Goal: Navigation & Orientation: Understand site structure

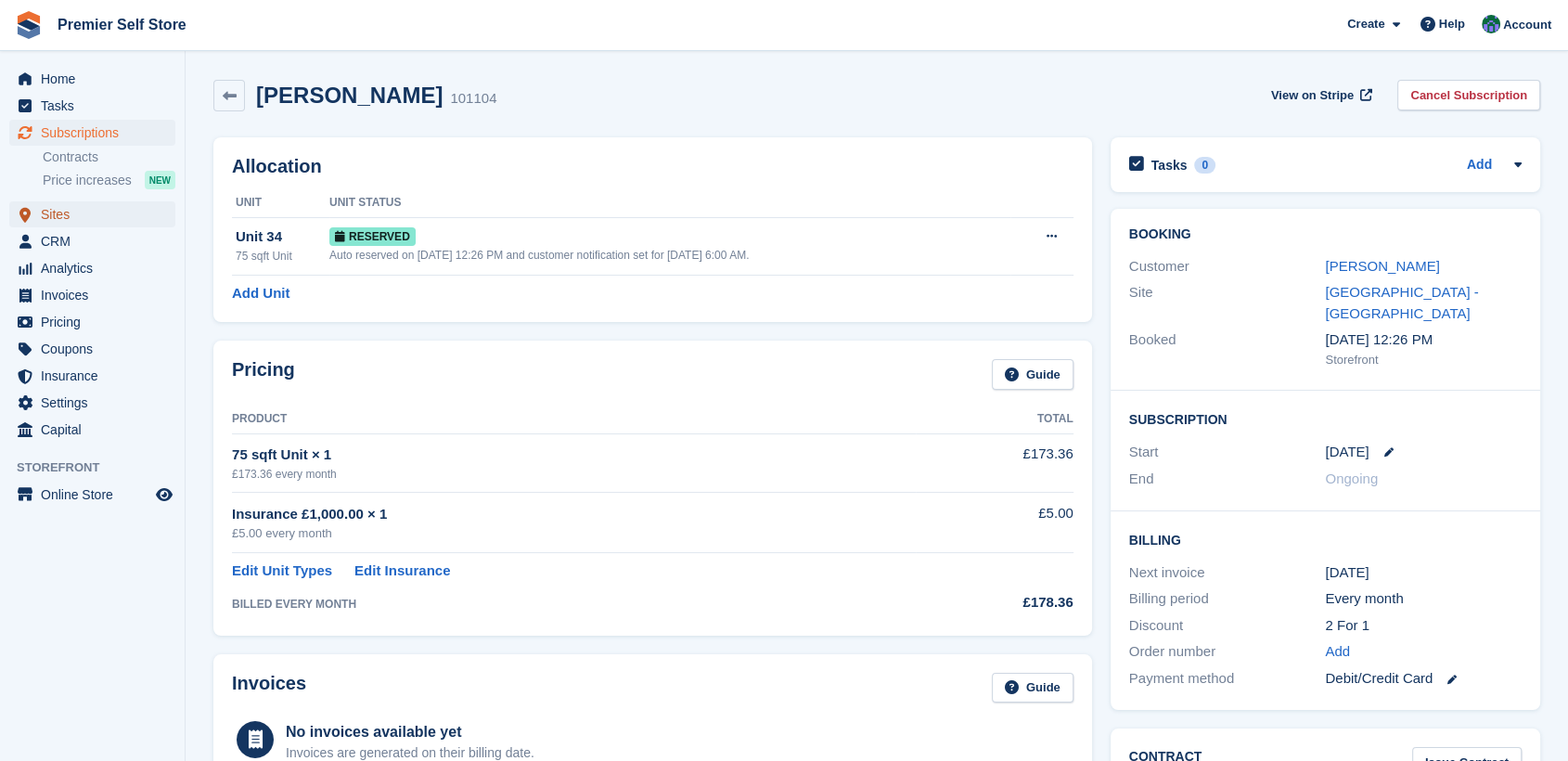
click at [63, 217] on span "Sites" at bounding box center [96, 214] width 111 height 26
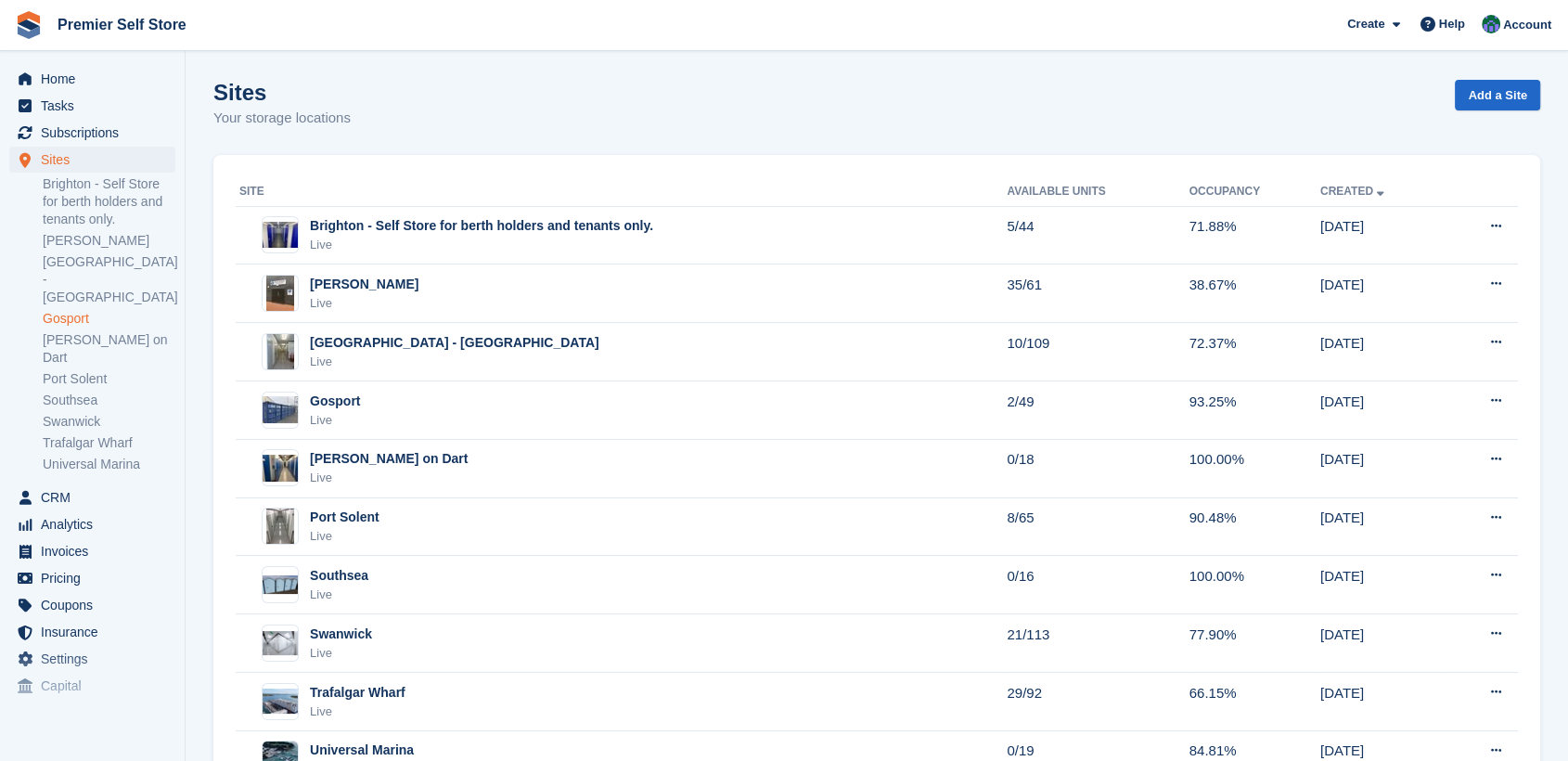
click at [56, 310] on link "Gosport" at bounding box center [108, 319] width 133 height 18
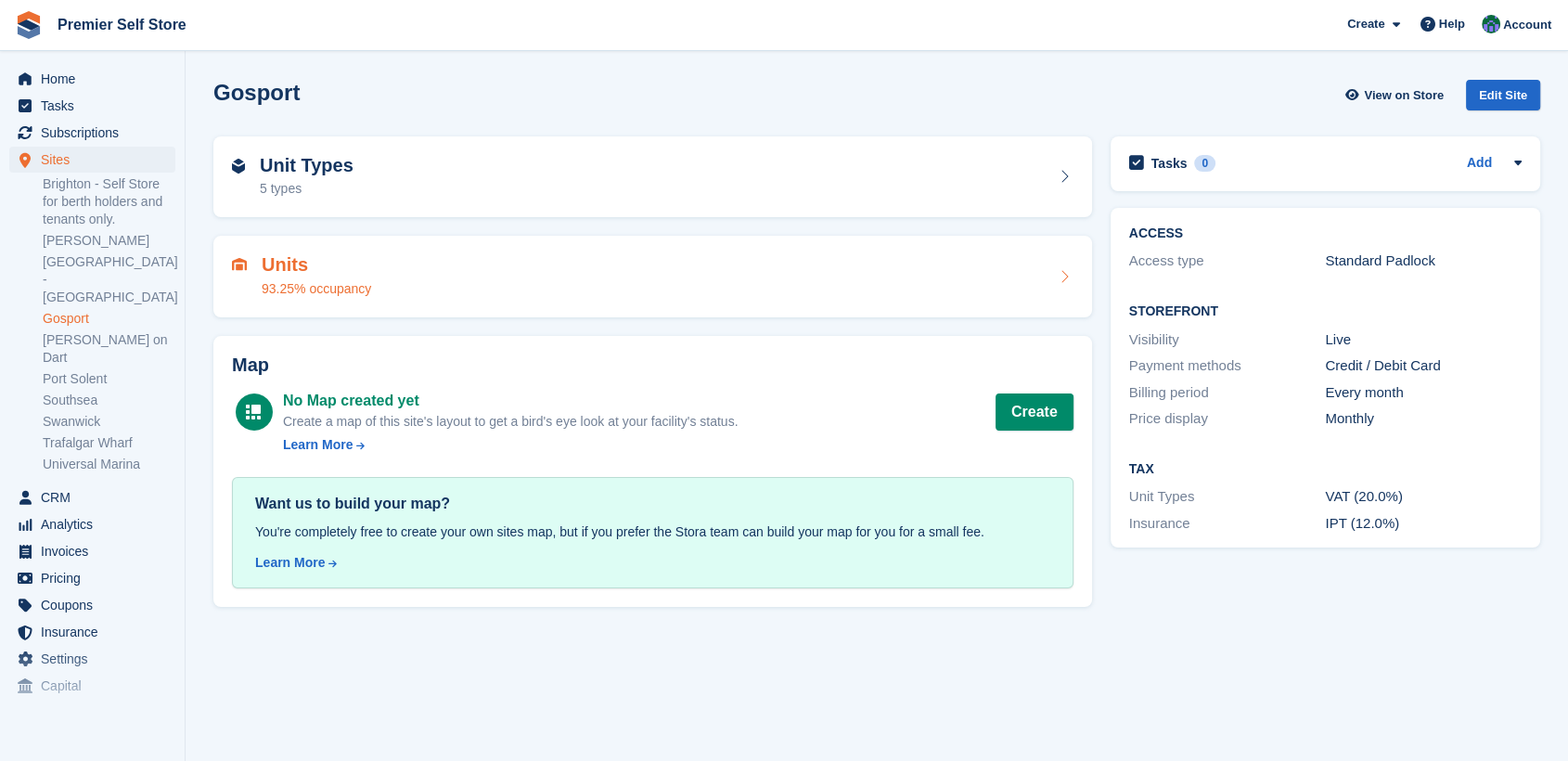
click at [400, 252] on div "Units 93.25% occupancy" at bounding box center [652, 276] width 879 height 82
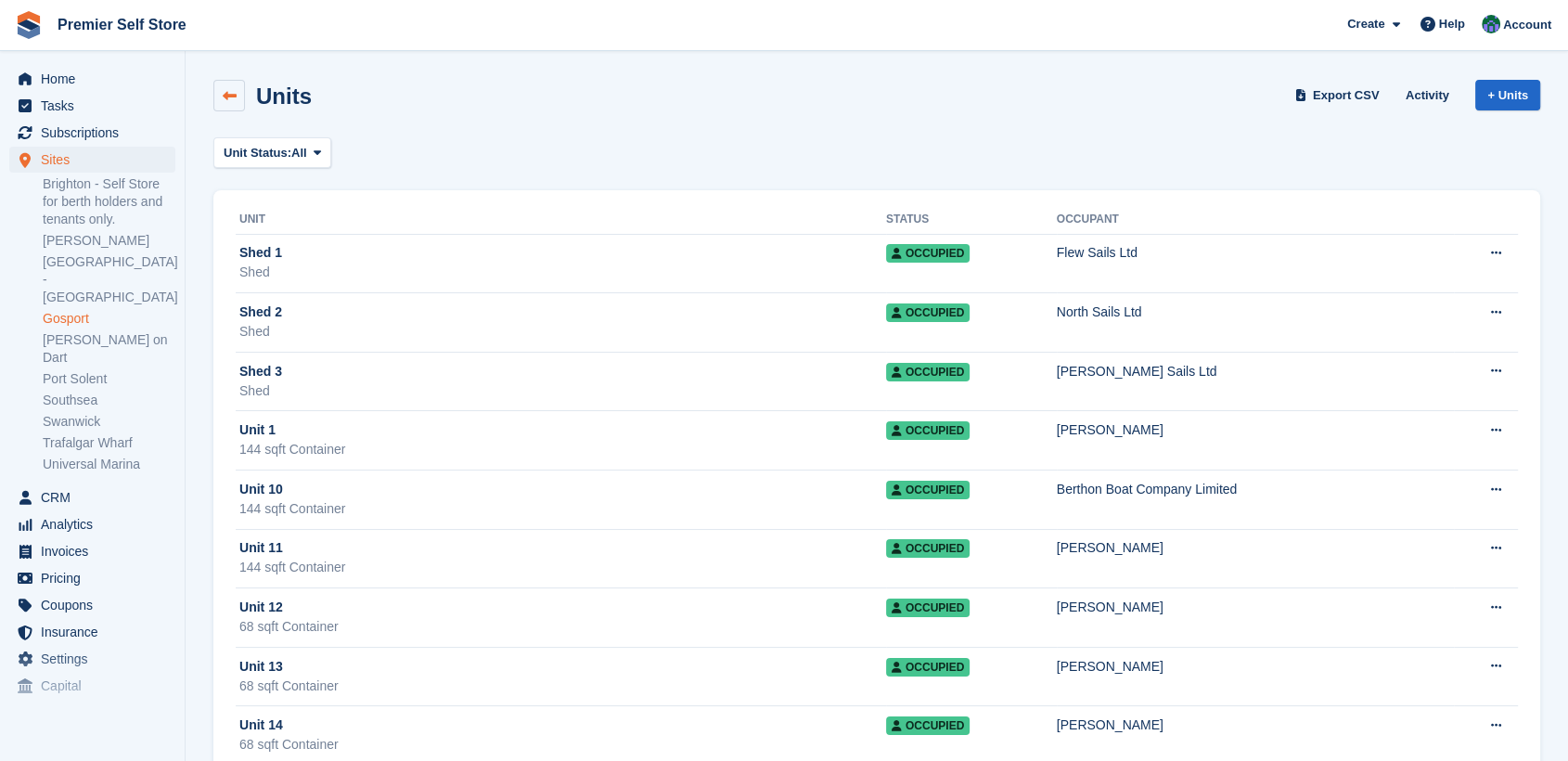
click at [223, 91] on icon at bounding box center [230, 96] width 14 height 14
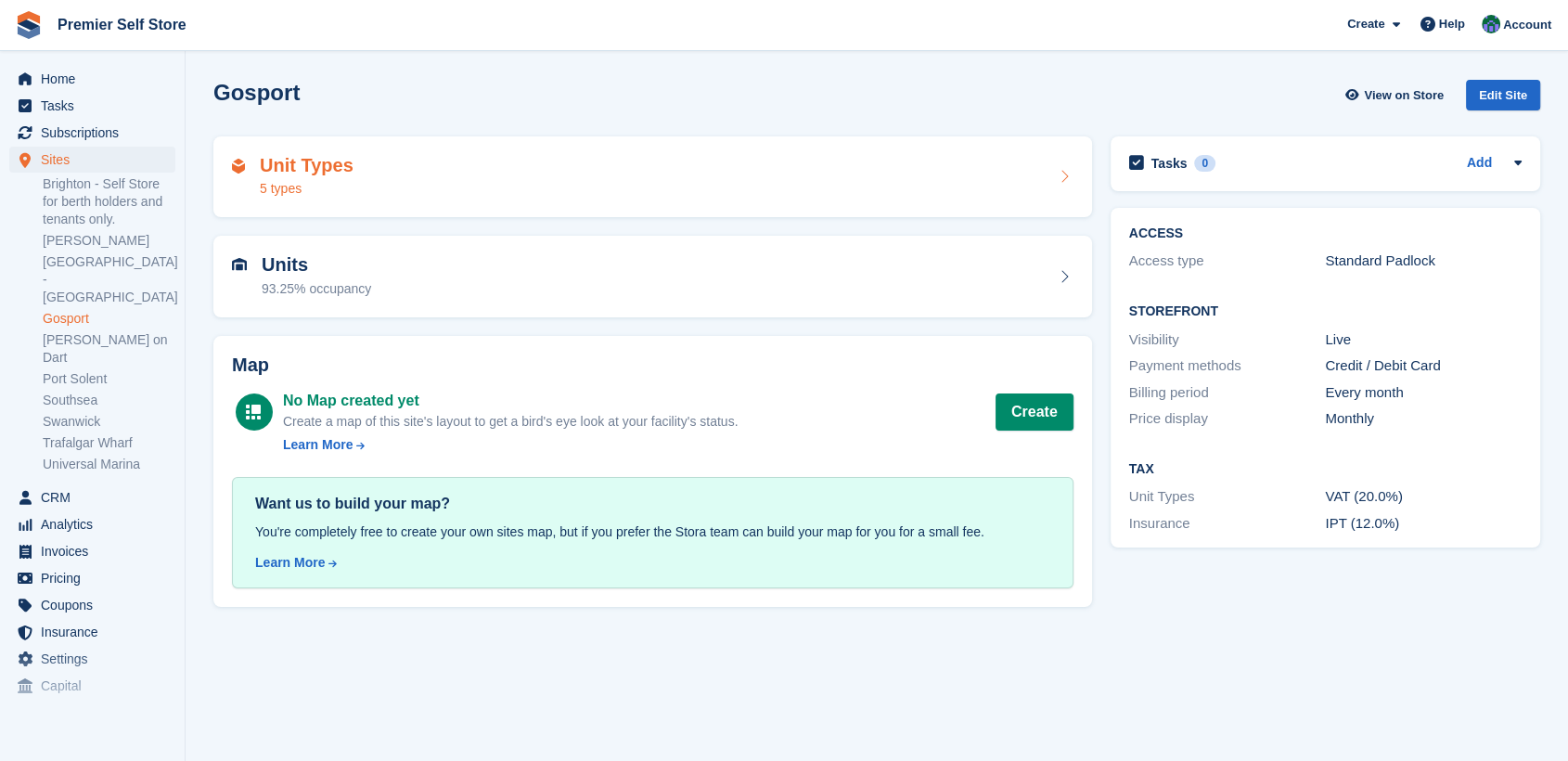
click at [404, 181] on div "Unit Types 5 types" at bounding box center [652, 177] width 841 height 44
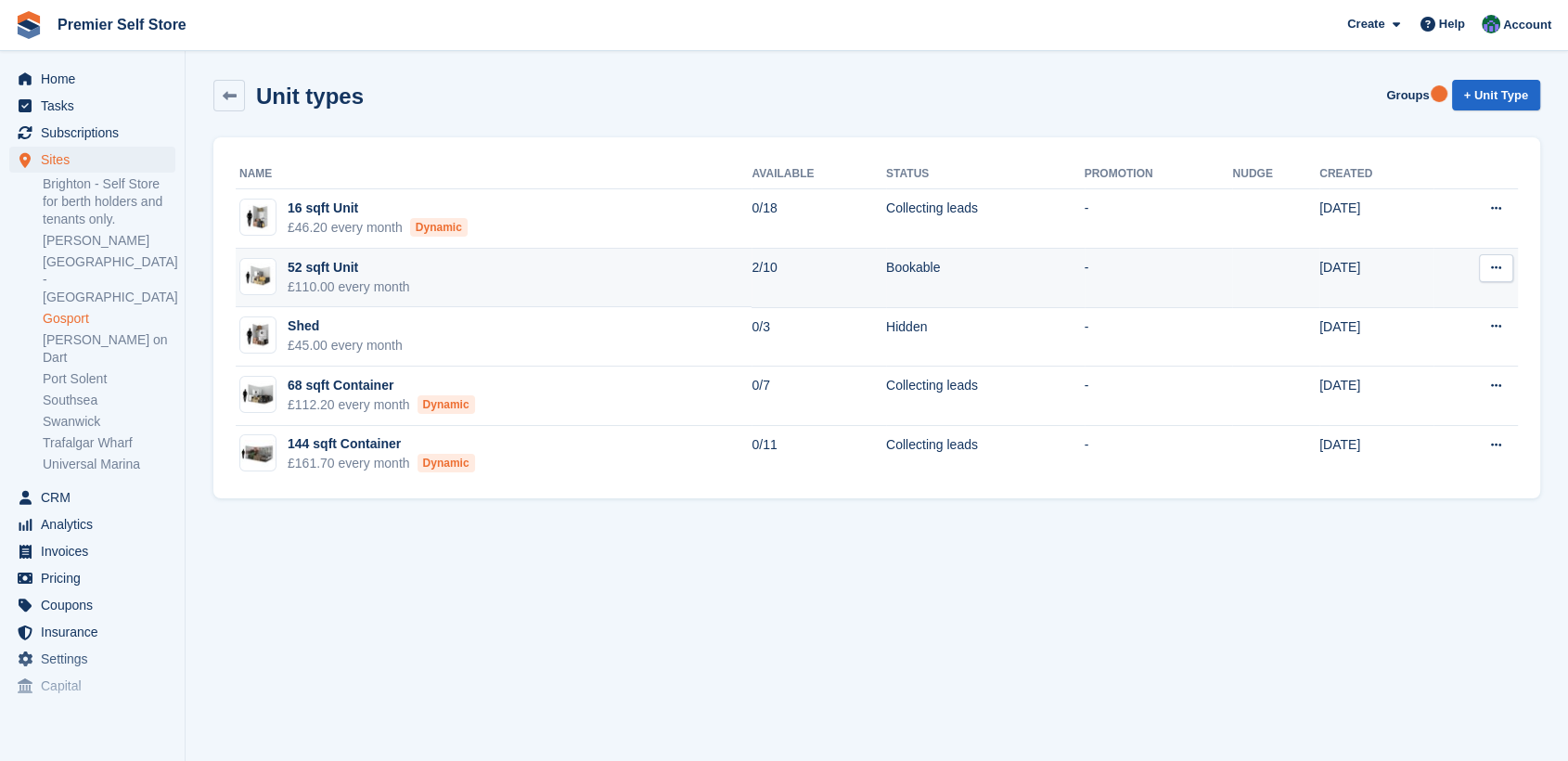
click at [323, 266] on div "52 sqft Unit" at bounding box center [349, 268] width 123 height 20
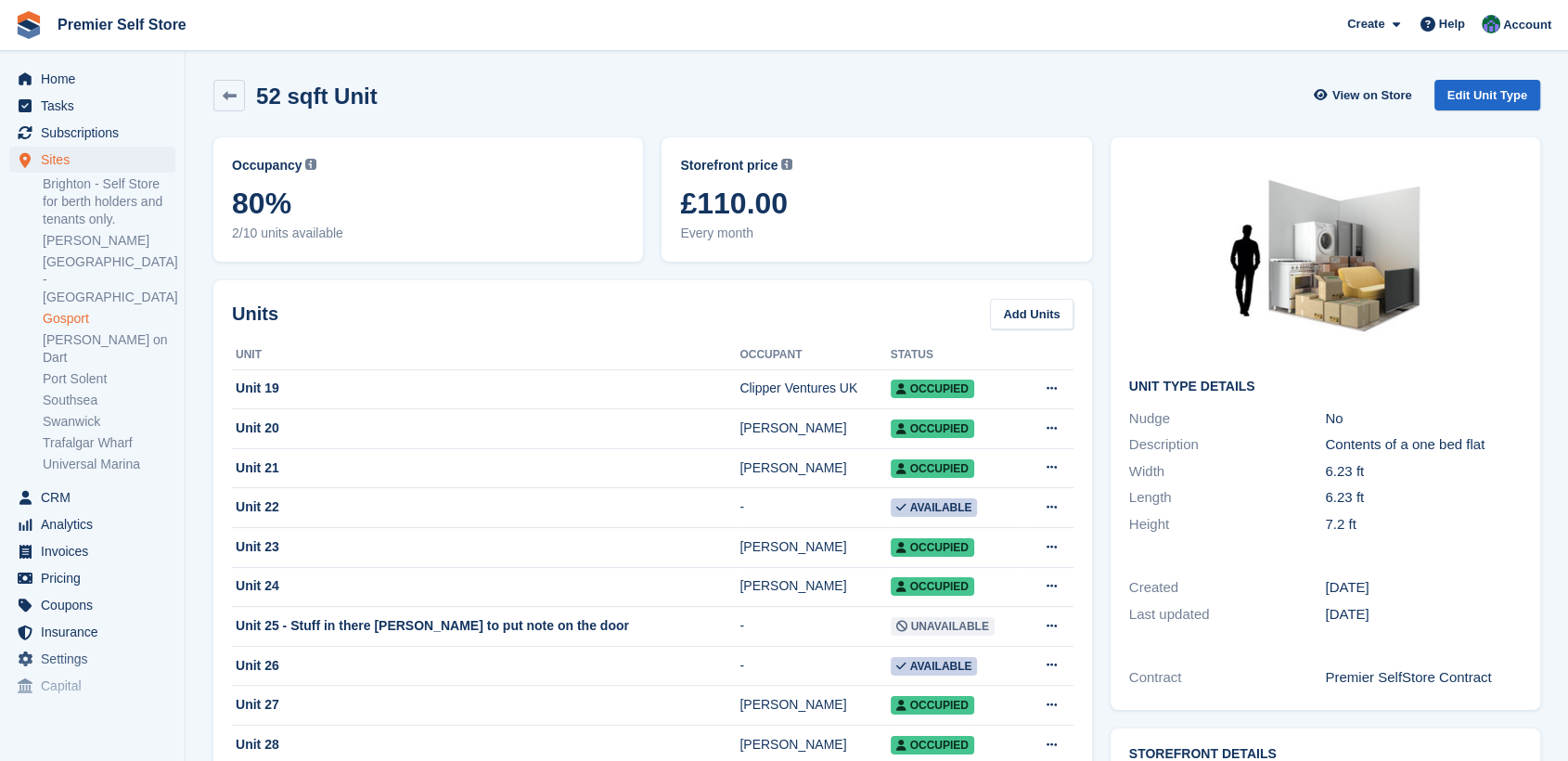
drag, startPoint x: 797, startPoint y: 201, endPoint x: 641, endPoint y: 207, distance: 156.1
click at [641, 207] on div "Occupancy Current percentage of all currently allocated units of this unit type…" at bounding box center [653, 198] width 897 height 142
click at [786, 205] on span "£110.00" at bounding box center [876, 203] width 393 height 33
click at [490, 102] on div "52 sqft Unit View on Store Edit Unit Type" at bounding box center [876, 95] width 1326 height 31
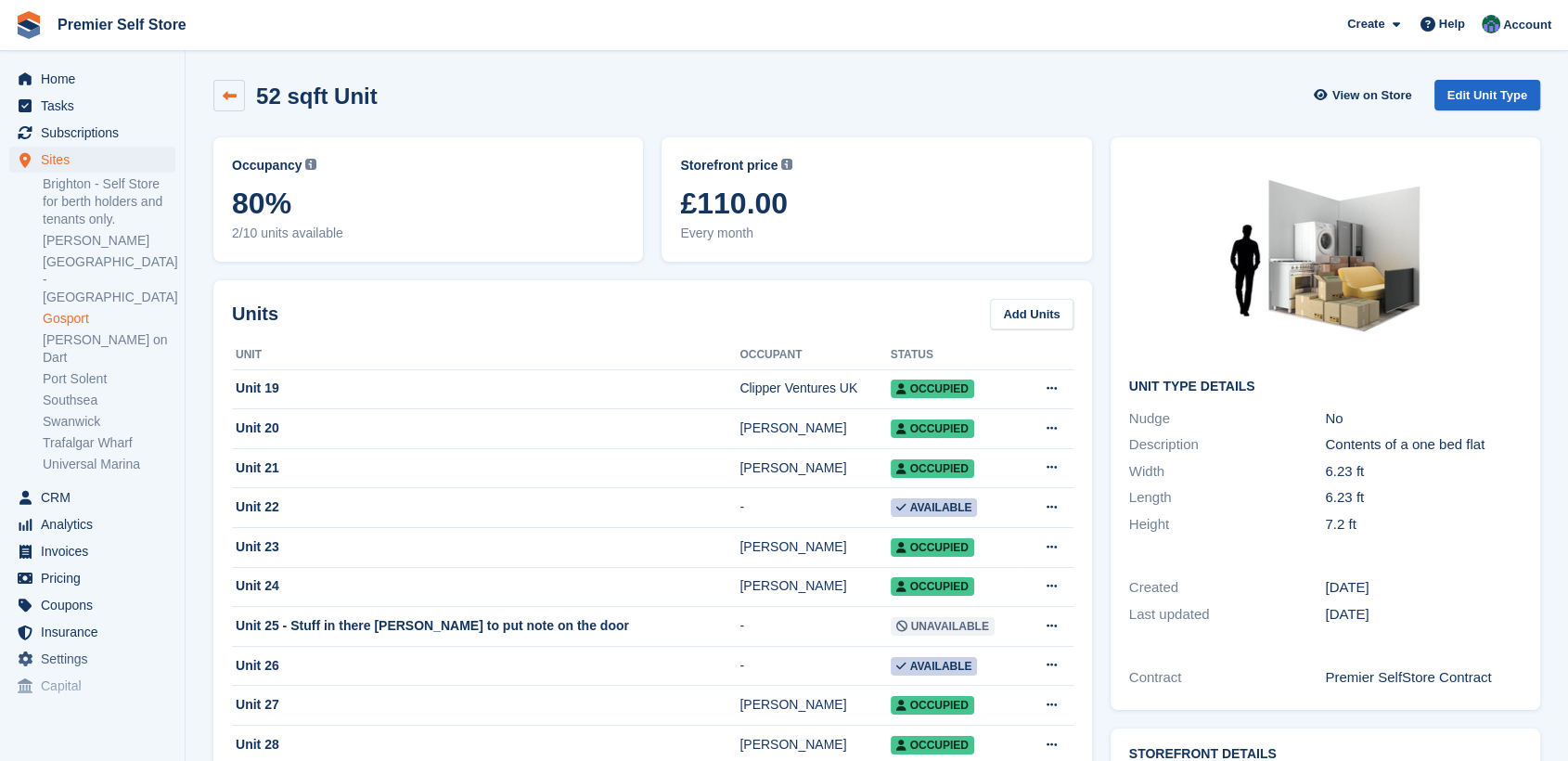
click at [223, 101] on icon at bounding box center [230, 96] width 14 height 14
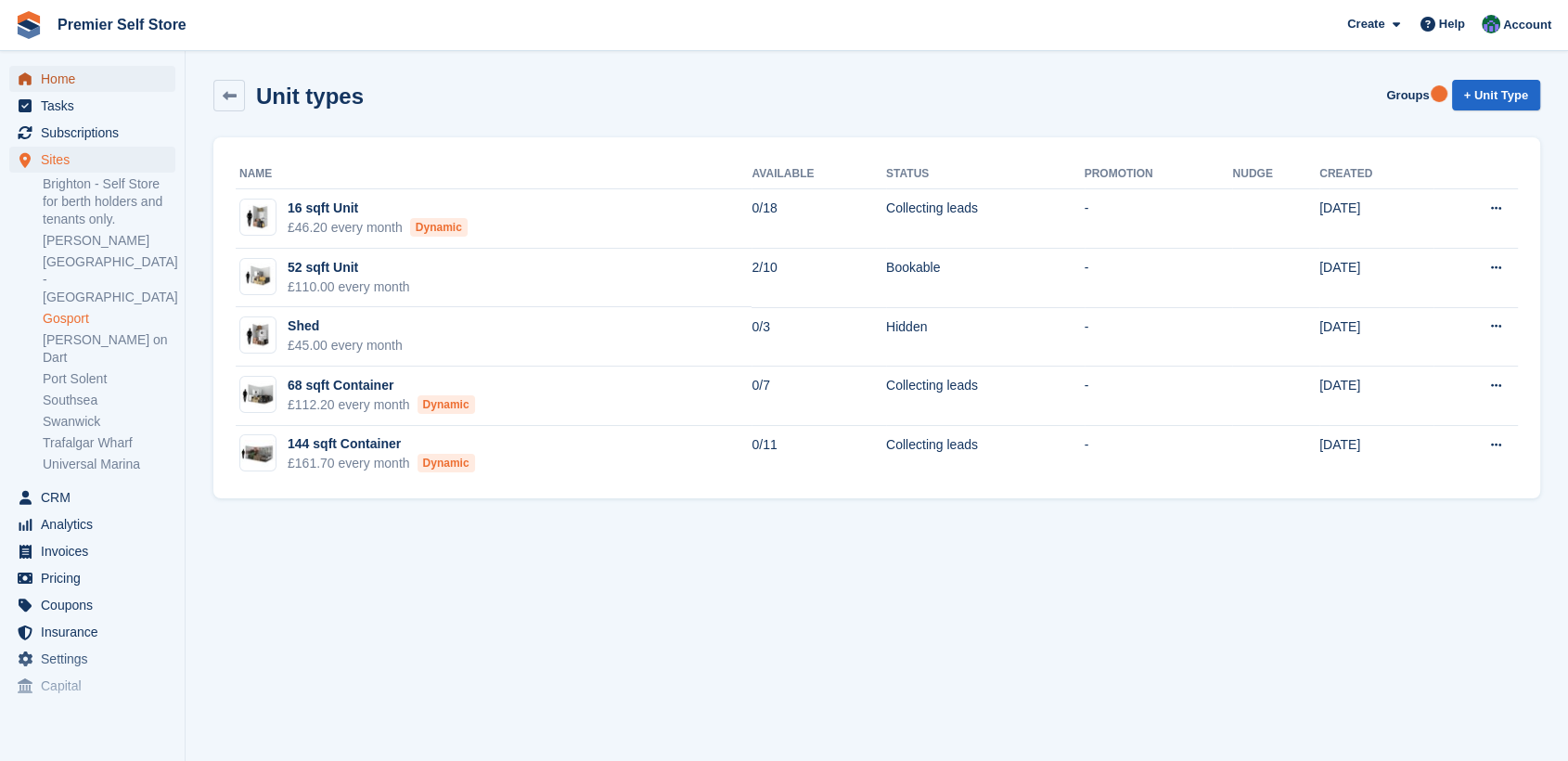
click at [42, 75] on span "Home" at bounding box center [96, 79] width 111 height 26
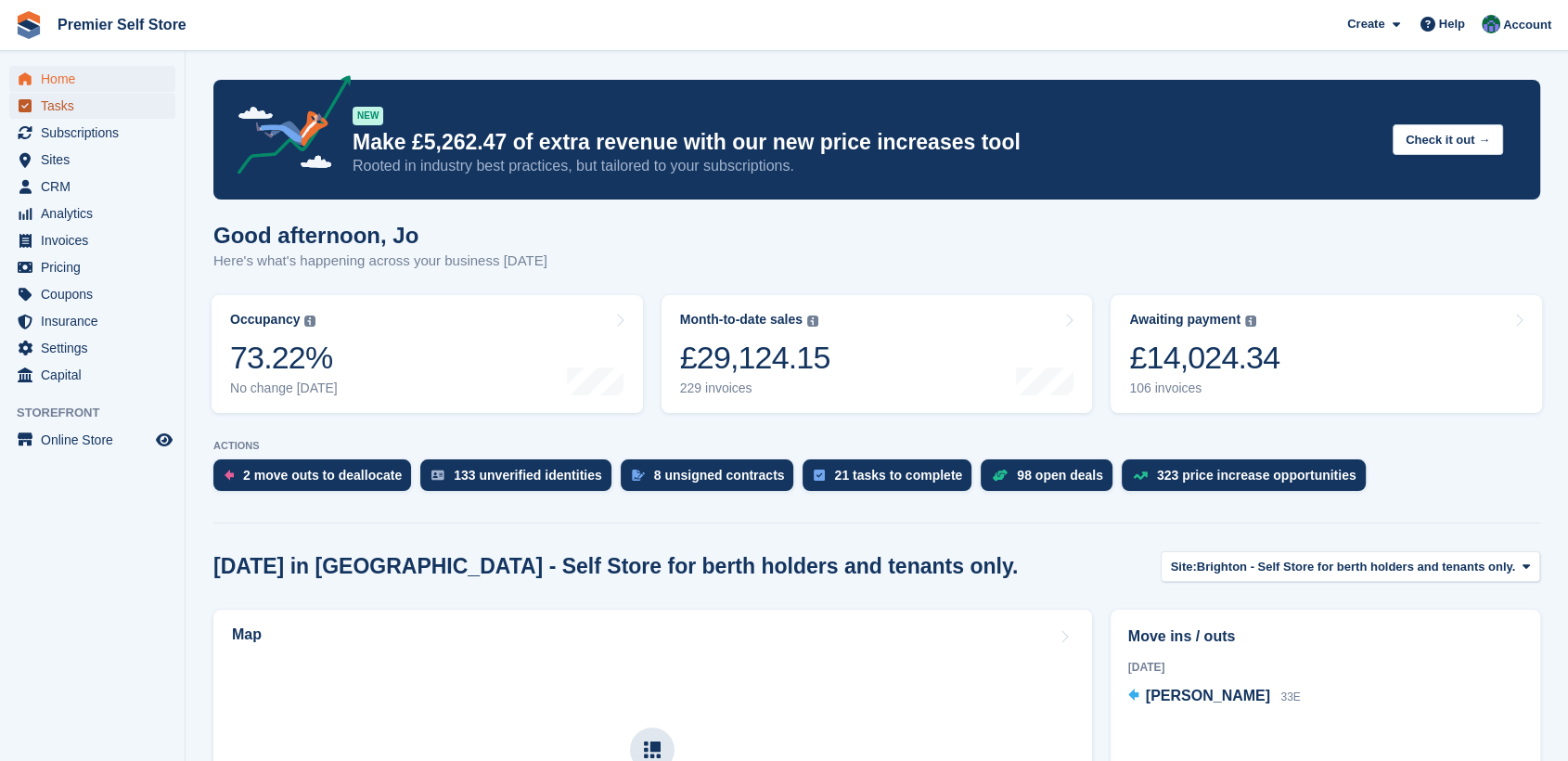
click at [59, 107] on span "Tasks" at bounding box center [96, 105] width 111 height 26
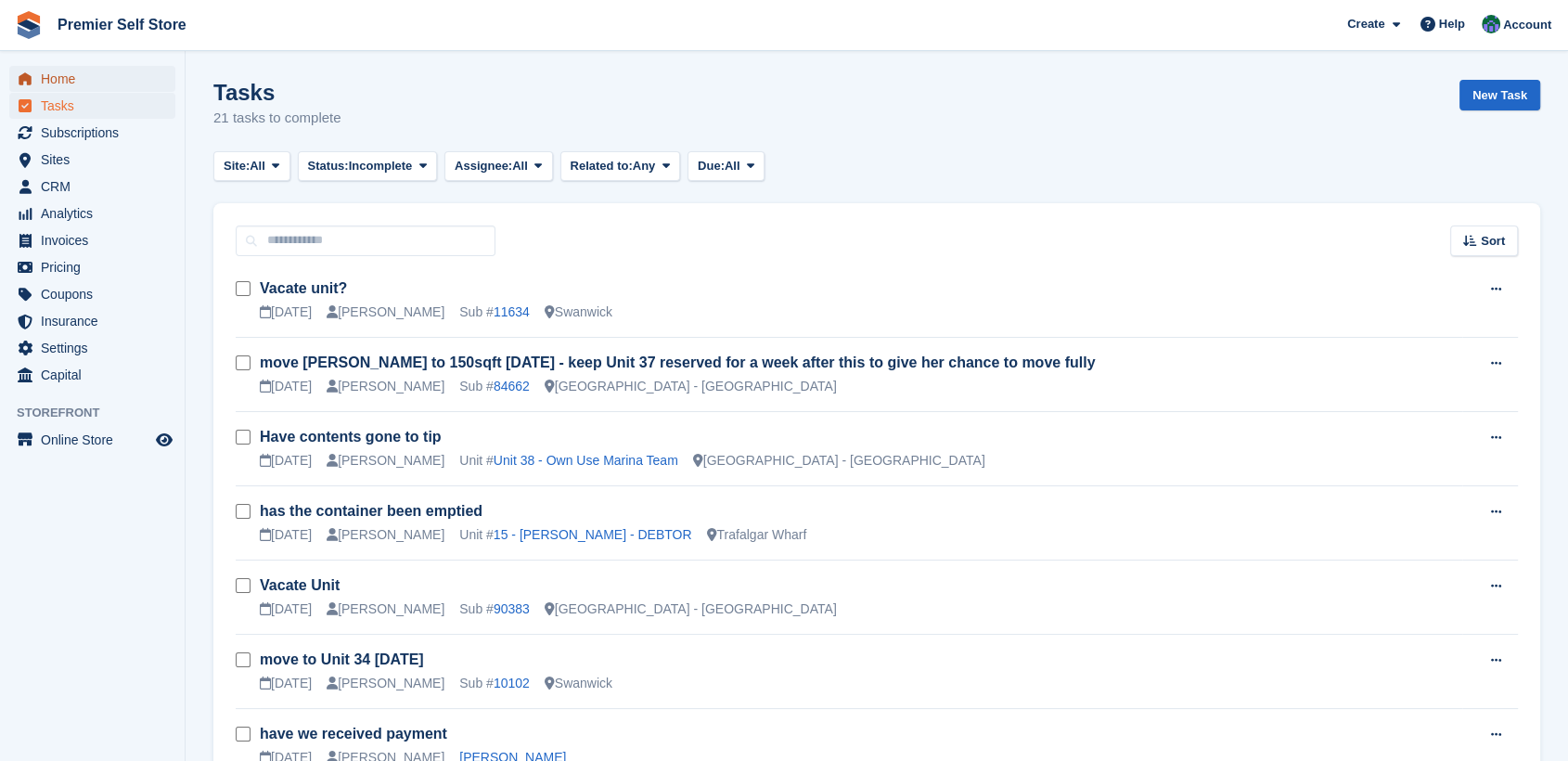
click at [49, 75] on span "Home" at bounding box center [96, 79] width 111 height 26
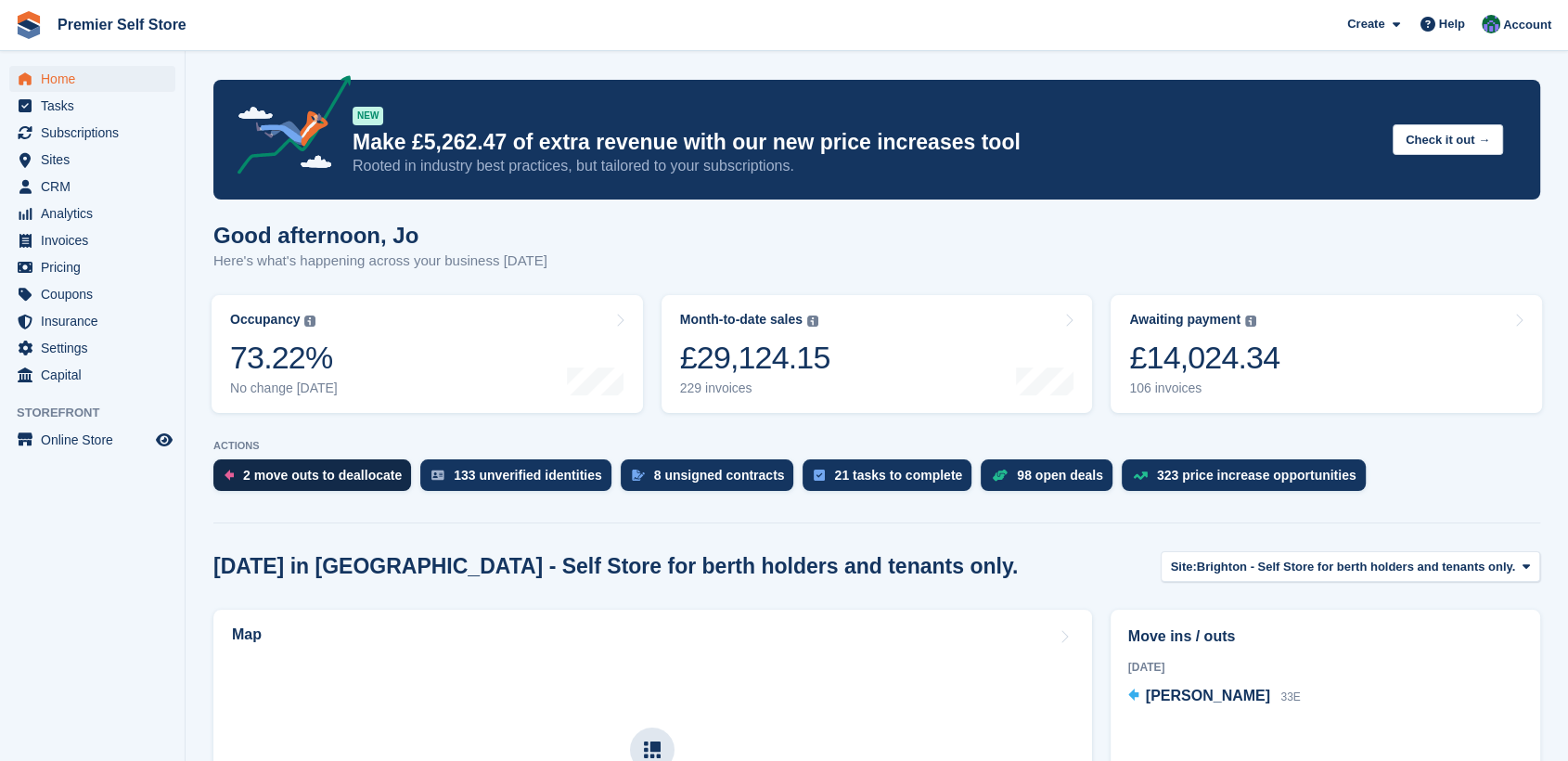
click at [306, 478] on div "2 move outs to deallocate" at bounding box center [323, 474] width 159 height 15
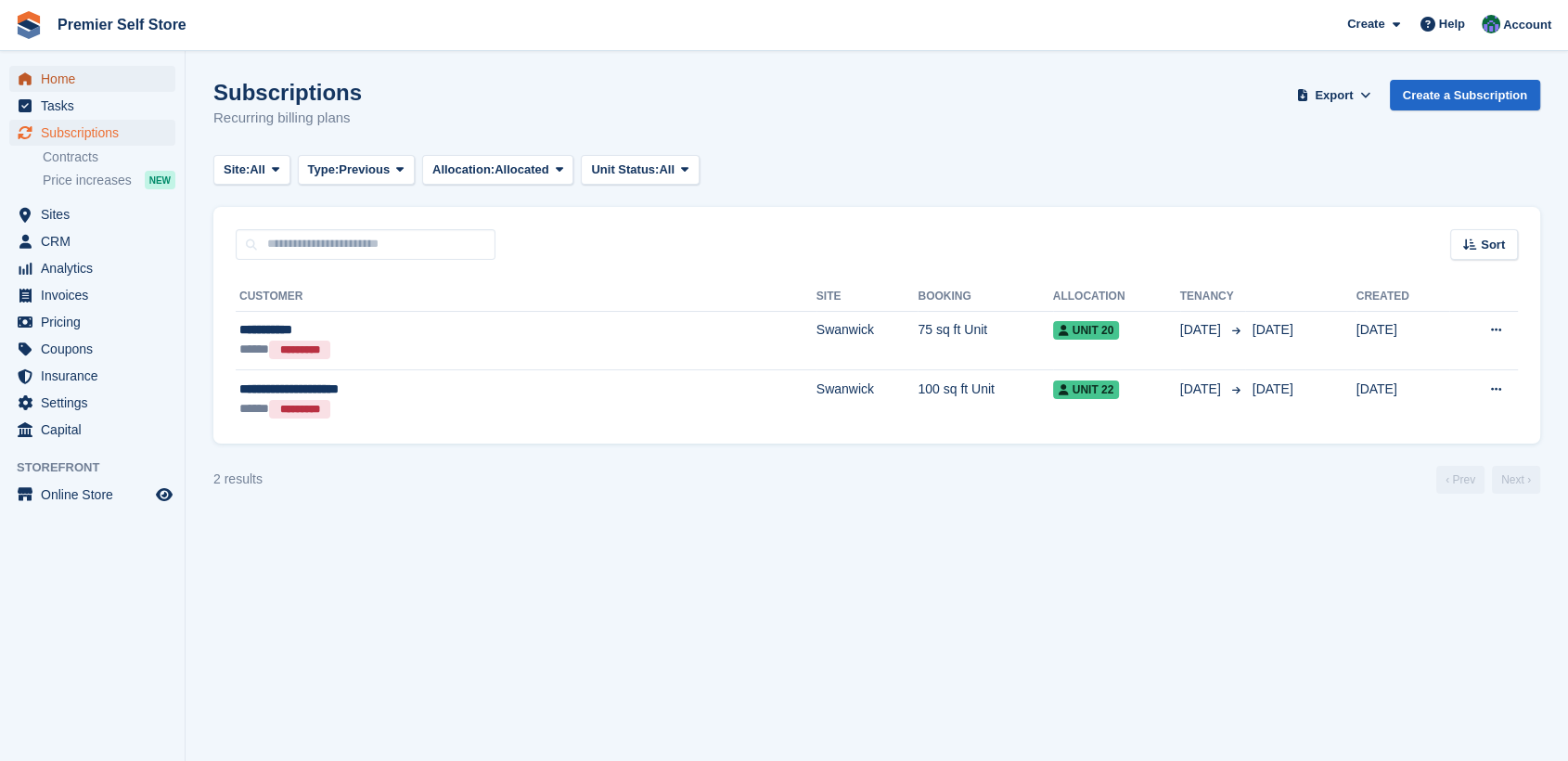
click at [60, 77] on span "Home" at bounding box center [96, 79] width 111 height 26
